Goal: Information Seeking & Learning: Learn about a topic

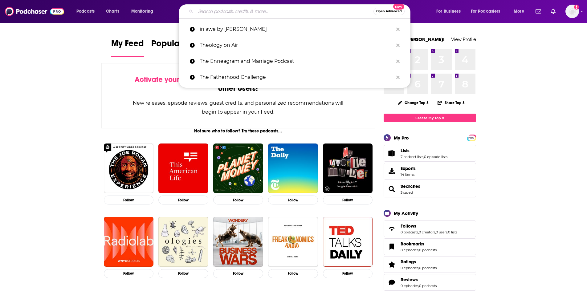
click at [256, 10] on input "Search podcasts, credits, & more..." at bounding box center [285, 11] width 178 height 10
paste input "The [PERSON_NAME] [PERSON_NAME] Show"
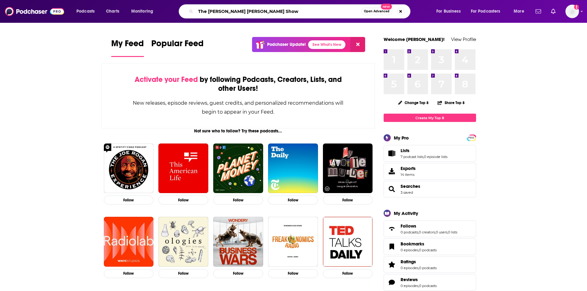
type input "The [PERSON_NAME] [PERSON_NAME] Show"
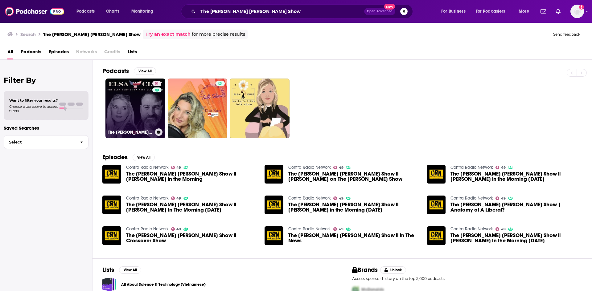
click at [146, 105] on link "51 The [PERSON_NAME] [PERSON_NAME] Show" at bounding box center [135, 109] width 60 height 60
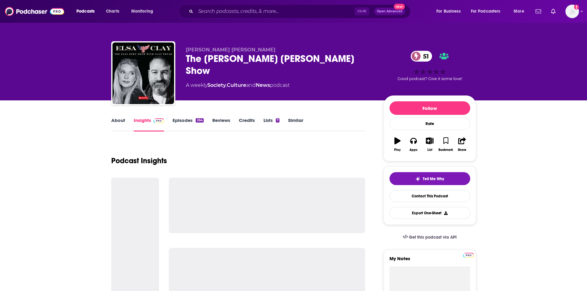
click at [121, 124] on link "About" at bounding box center [118, 124] width 14 height 14
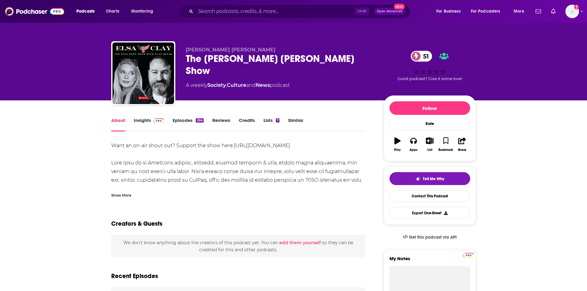
click at [116, 192] on div "Show More" at bounding box center [121, 195] width 20 height 6
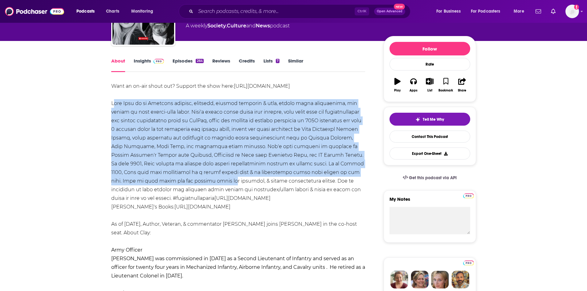
scroll to position [62, 0]
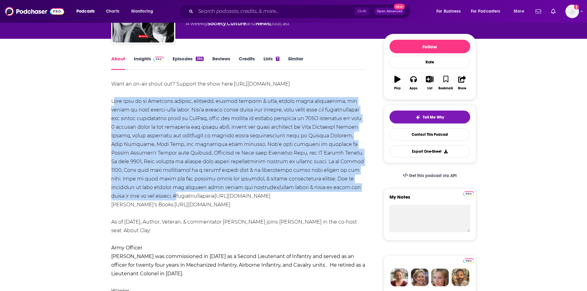
drag, startPoint x: 112, startPoint y: 133, endPoint x: 138, endPoint y: 196, distance: 68.4
copy div "[PERSON_NAME] [PERSON_NAME] is an [DEMOGRAPHIC_DATA] actress, comedian, podcast…"
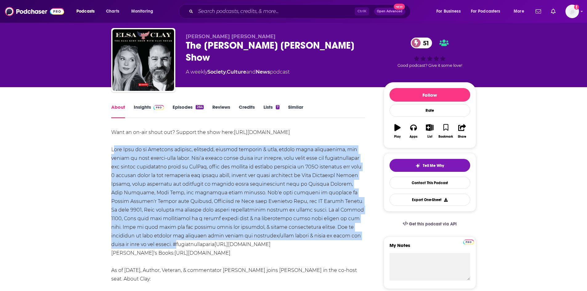
scroll to position [0, 0]
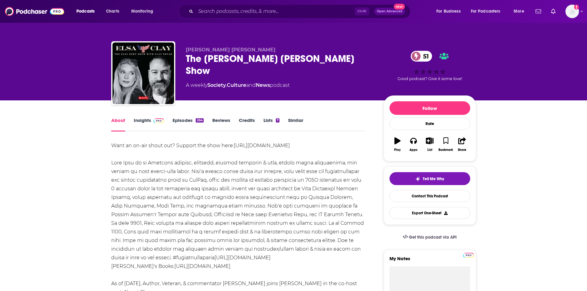
drag, startPoint x: 139, startPoint y: 116, endPoint x: 139, endPoint y: 120, distance: 3.4
click at [139, 120] on link "Insights" at bounding box center [149, 124] width 31 height 14
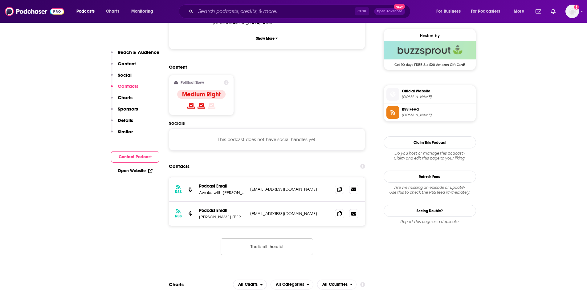
scroll to position [370, 0]
